Goal: Use online tool/utility: Utilize a website feature to perform a specific function

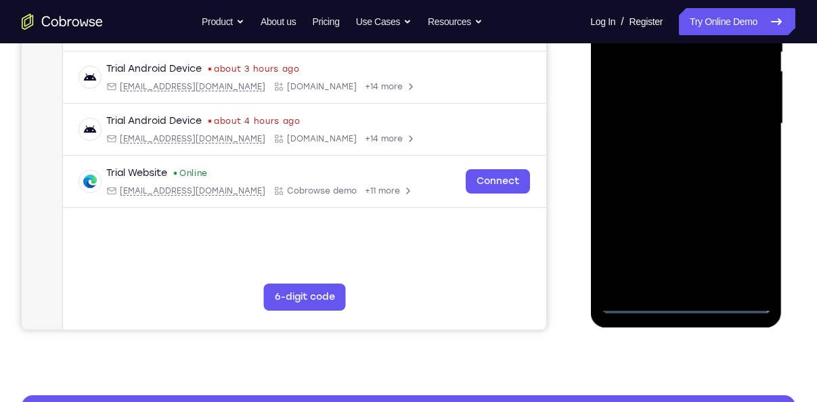
scroll to position [305, 0]
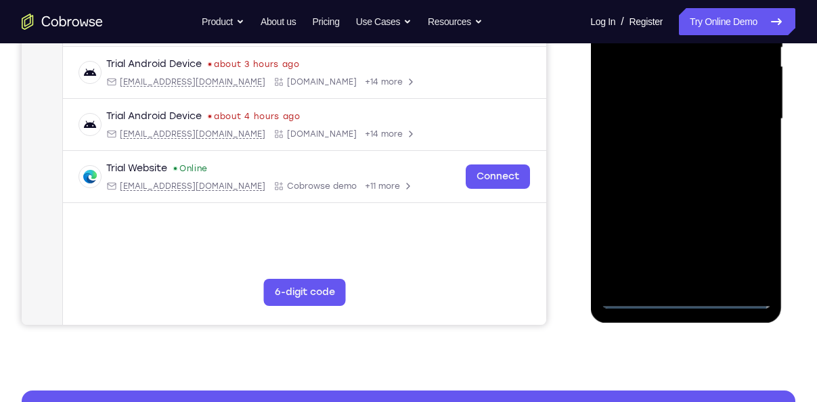
click at [686, 299] on div at bounding box center [685, 119] width 171 height 379
click at [741, 237] on div at bounding box center [685, 119] width 171 height 379
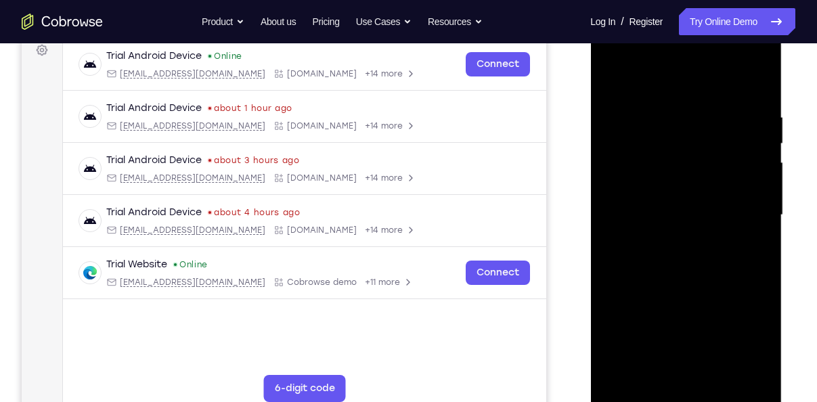
scroll to position [207, 0]
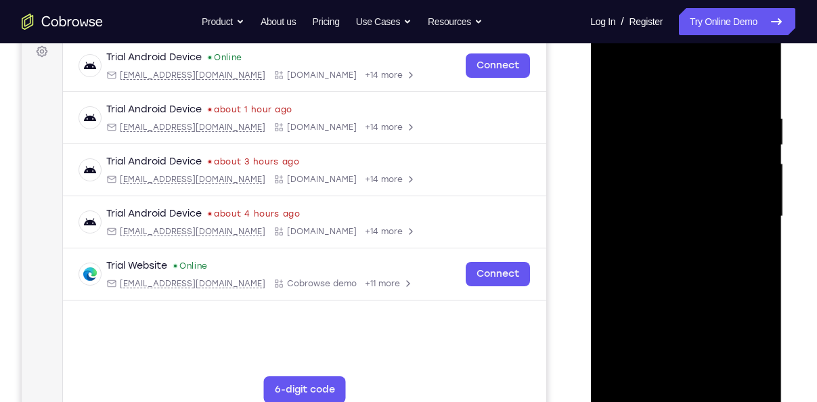
click at [613, 53] on div at bounding box center [685, 216] width 171 height 379
click at [751, 212] on div at bounding box center [685, 216] width 171 height 379
click at [667, 241] on div at bounding box center [685, 216] width 171 height 379
click at [676, 183] on div at bounding box center [685, 216] width 171 height 379
click at [679, 206] on div at bounding box center [685, 216] width 171 height 379
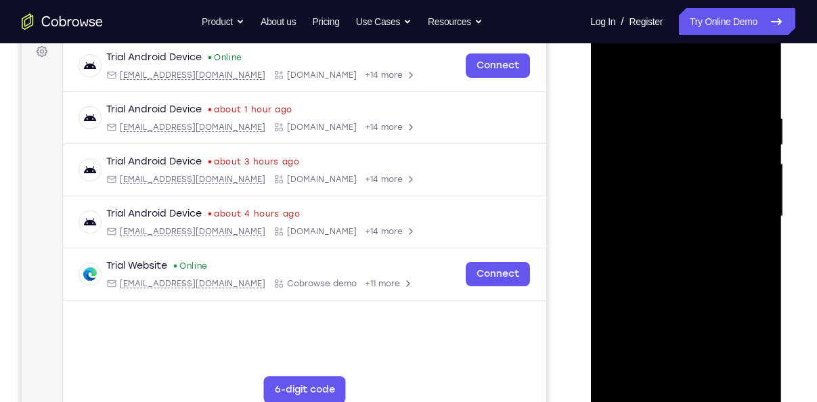
click at [763, 374] on div at bounding box center [685, 216] width 171 height 379
click at [688, 185] on div at bounding box center [685, 216] width 171 height 379
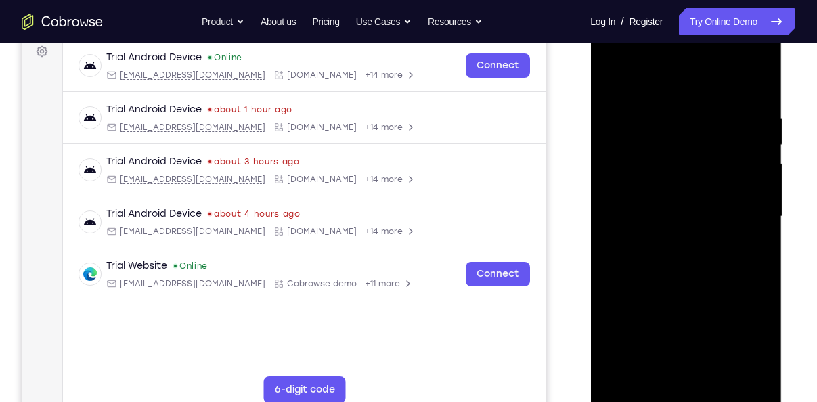
click at [762, 76] on div at bounding box center [685, 216] width 171 height 379
click at [612, 73] on div at bounding box center [685, 216] width 171 height 379
click at [720, 374] on div at bounding box center [685, 216] width 171 height 379
click at [702, 284] on div at bounding box center [685, 216] width 171 height 379
click at [615, 80] on div at bounding box center [685, 216] width 171 height 379
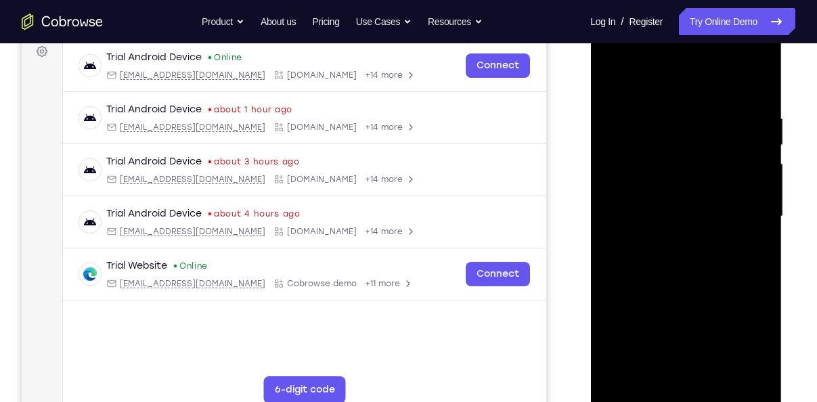
click at [671, 114] on div at bounding box center [685, 216] width 171 height 379
click at [743, 208] on div at bounding box center [685, 216] width 171 height 379
click at [757, 90] on div at bounding box center [685, 216] width 171 height 379
click at [705, 107] on div at bounding box center [685, 216] width 171 height 379
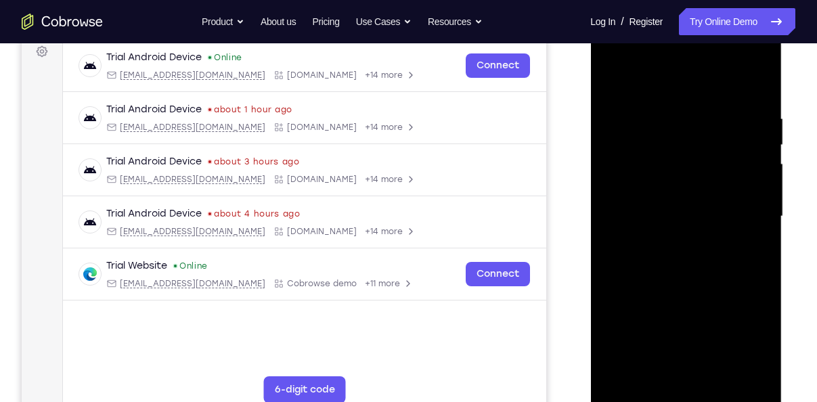
click at [744, 206] on div at bounding box center [685, 216] width 171 height 379
click at [753, 83] on div at bounding box center [685, 216] width 171 height 379
click at [717, 380] on div at bounding box center [685, 216] width 171 height 379
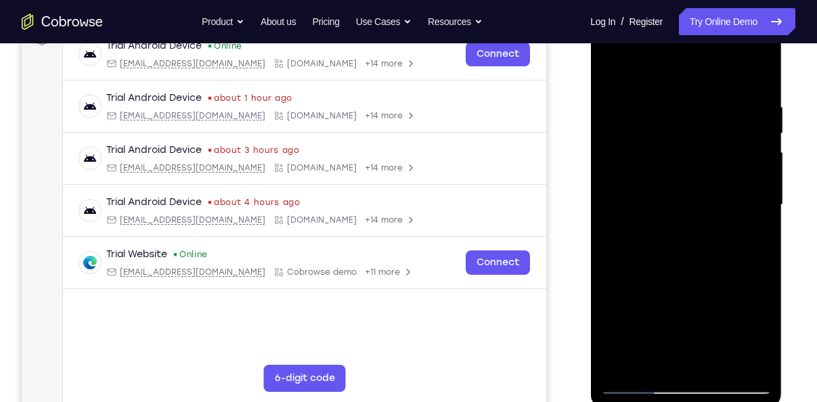
scroll to position [221, 0]
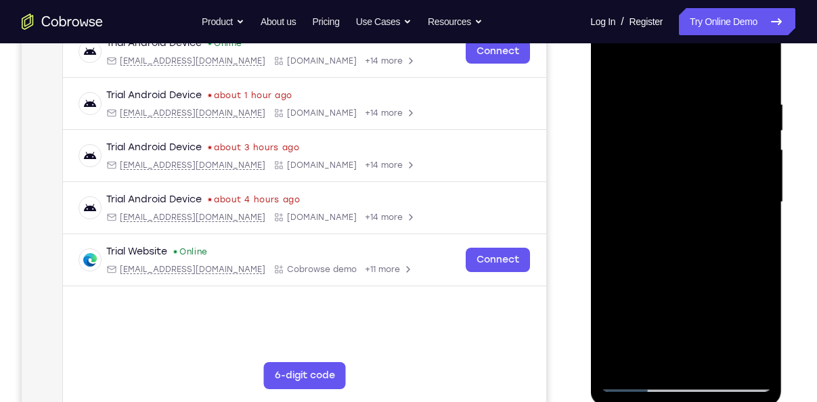
click at [615, 63] on div at bounding box center [685, 202] width 171 height 379
click at [749, 364] on div at bounding box center [685, 202] width 171 height 379
click at [630, 299] on div at bounding box center [685, 202] width 171 height 379
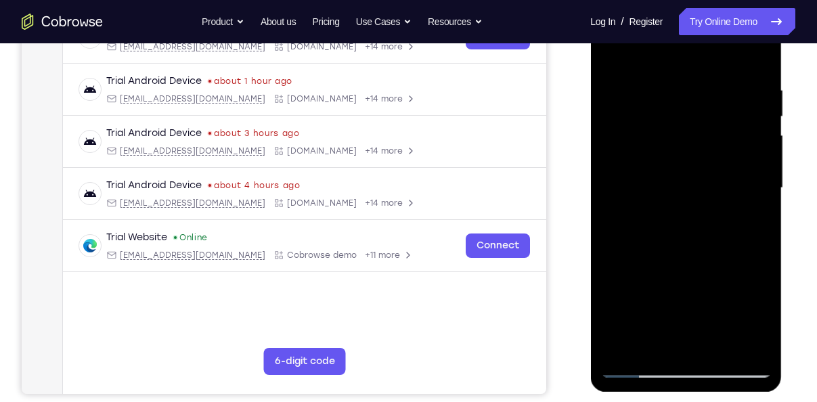
scroll to position [240, 0]
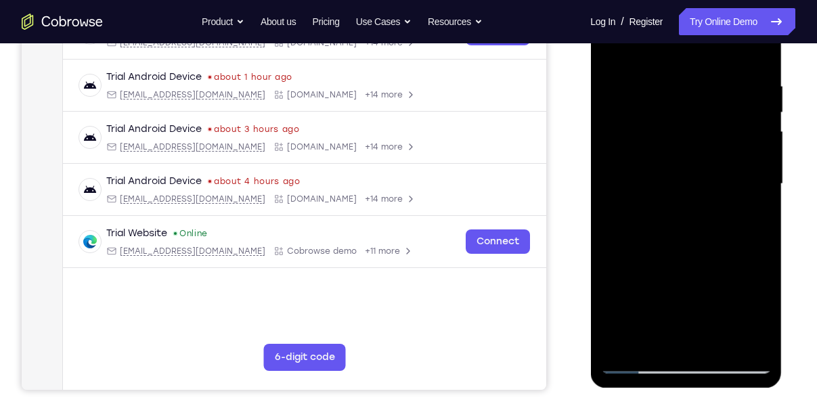
click at [649, 313] on div at bounding box center [685, 184] width 171 height 379
click at [652, 128] on div at bounding box center [685, 184] width 171 height 379
click at [653, 63] on div at bounding box center [685, 184] width 171 height 379
click at [615, 47] on div at bounding box center [685, 184] width 171 height 379
click at [613, 49] on div at bounding box center [685, 184] width 171 height 379
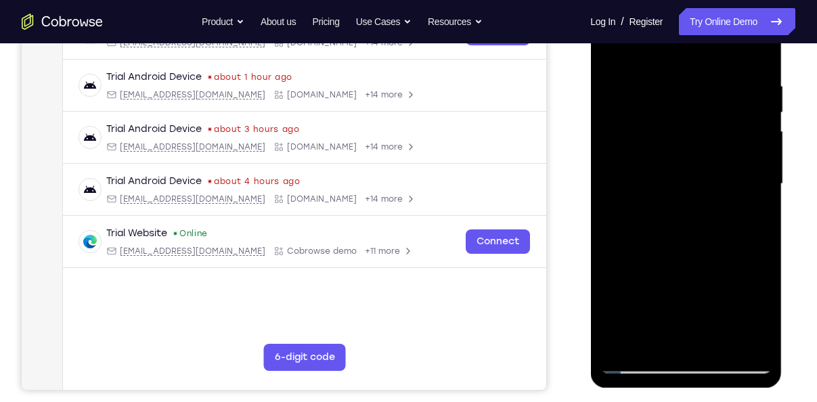
click at [758, 143] on div at bounding box center [685, 184] width 171 height 379
click at [762, 143] on div at bounding box center [685, 184] width 171 height 379
click at [759, 141] on div at bounding box center [685, 184] width 171 height 379
click at [613, 43] on div at bounding box center [685, 184] width 171 height 379
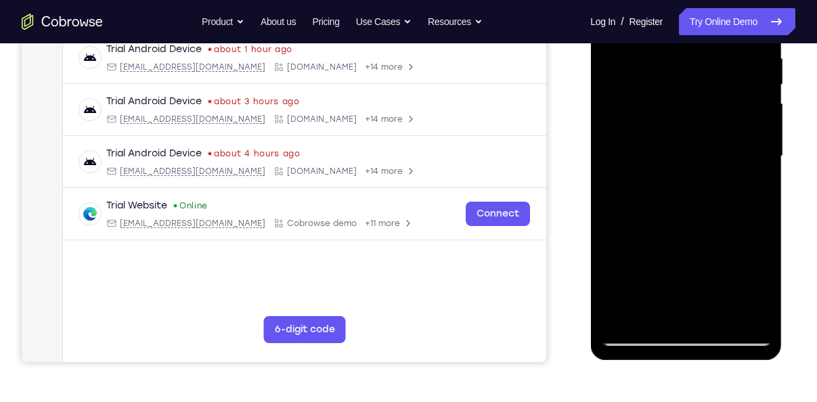
scroll to position [268, 0]
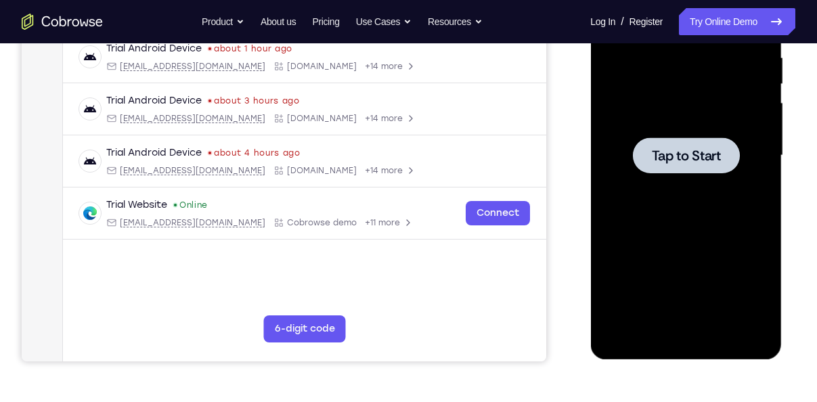
click at [666, 168] on div at bounding box center [685, 155] width 107 height 36
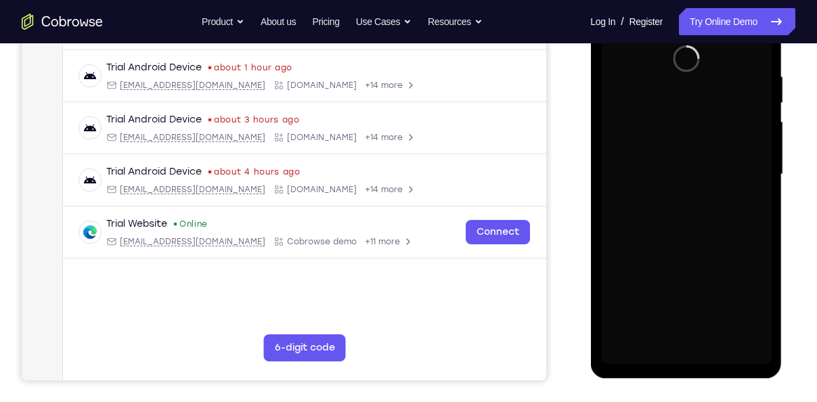
scroll to position [246, 0]
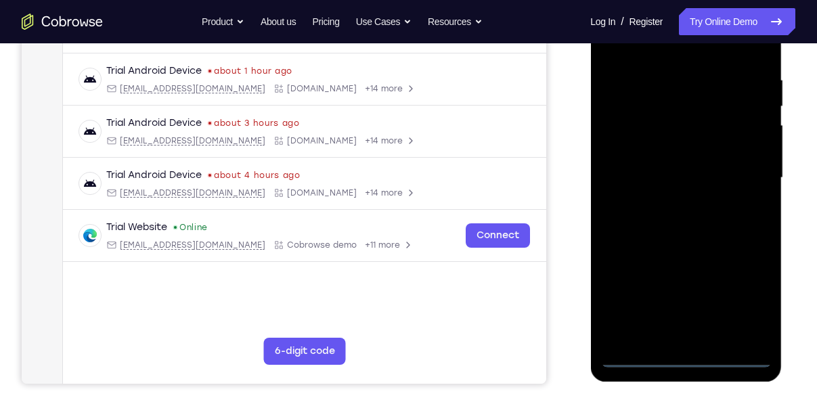
click at [684, 355] on div at bounding box center [685, 177] width 171 height 379
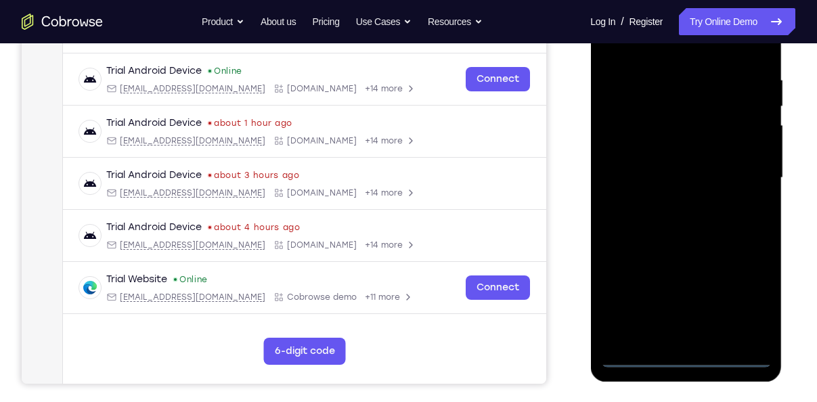
click at [742, 296] on div at bounding box center [685, 177] width 171 height 379
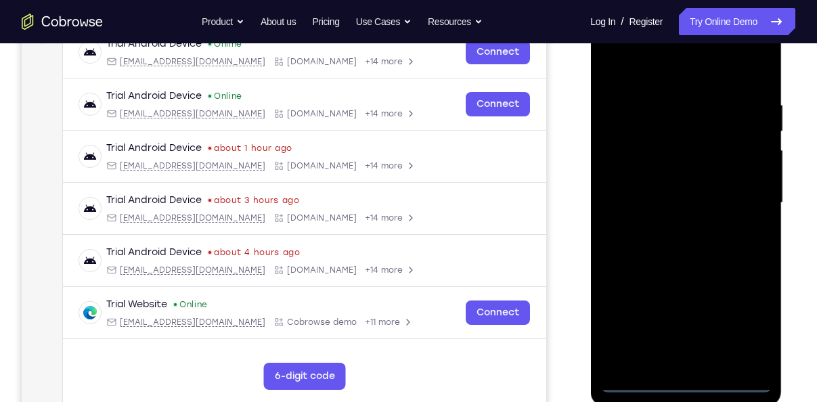
scroll to position [217, 0]
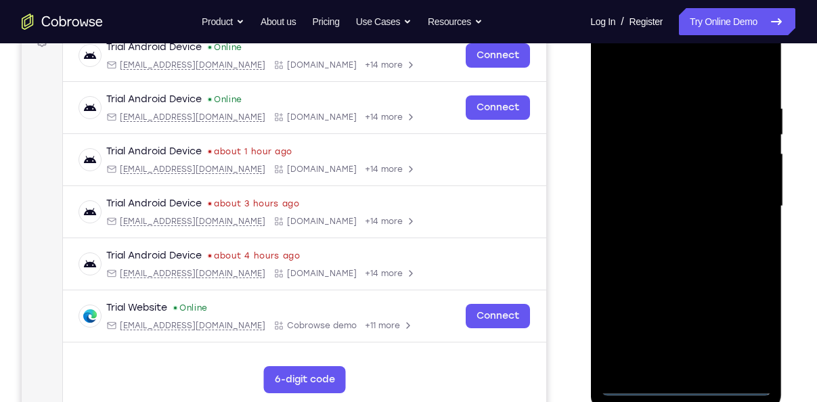
click at [614, 48] on div at bounding box center [685, 206] width 171 height 379
click at [751, 208] on div at bounding box center [685, 206] width 171 height 379
click at [672, 233] on div at bounding box center [685, 206] width 171 height 379
click at [676, 190] on div at bounding box center [685, 206] width 171 height 379
click at [653, 179] on div at bounding box center [685, 206] width 171 height 379
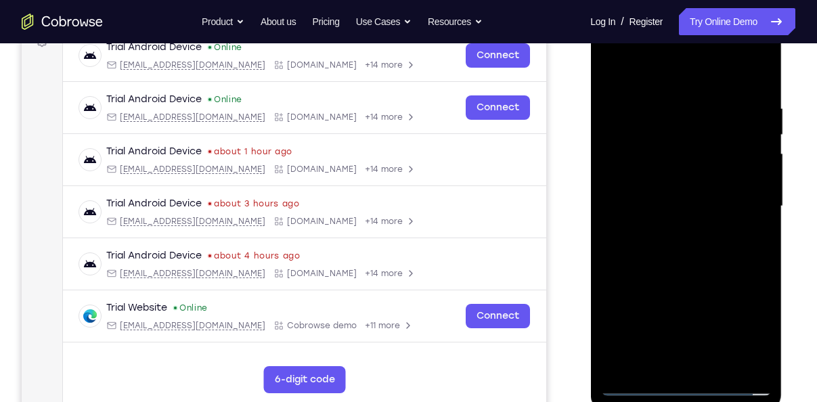
click at [679, 201] on div at bounding box center [685, 206] width 171 height 379
click at [691, 247] on div at bounding box center [685, 206] width 171 height 379
click at [698, 262] on div at bounding box center [685, 206] width 171 height 379
click at [764, 267] on div at bounding box center [685, 206] width 171 height 379
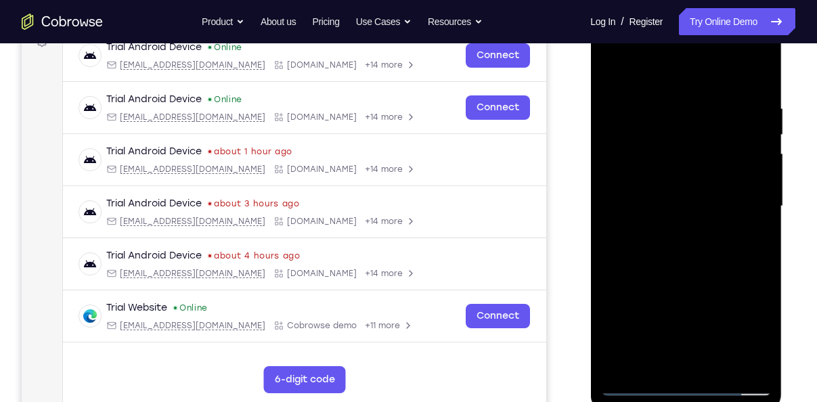
click at [764, 267] on div at bounding box center [685, 206] width 171 height 379
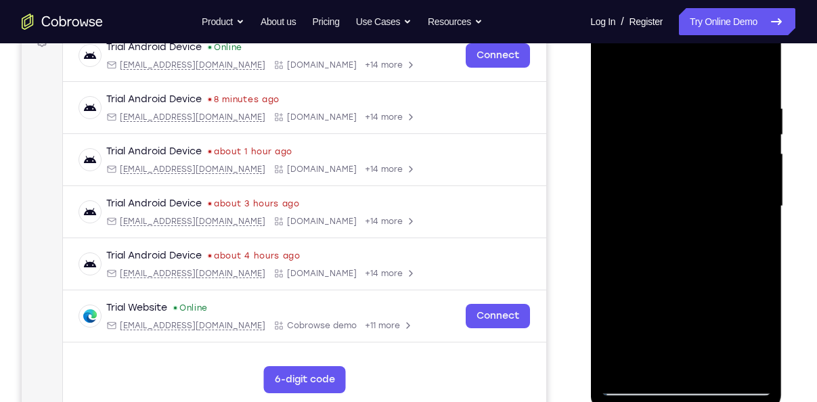
click at [720, 364] on div at bounding box center [685, 206] width 171 height 379
click at [696, 278] on div at bounding box center [685, 206] width 171 height 379
